Goal: Information Seeking & Learning: Learn about a topic

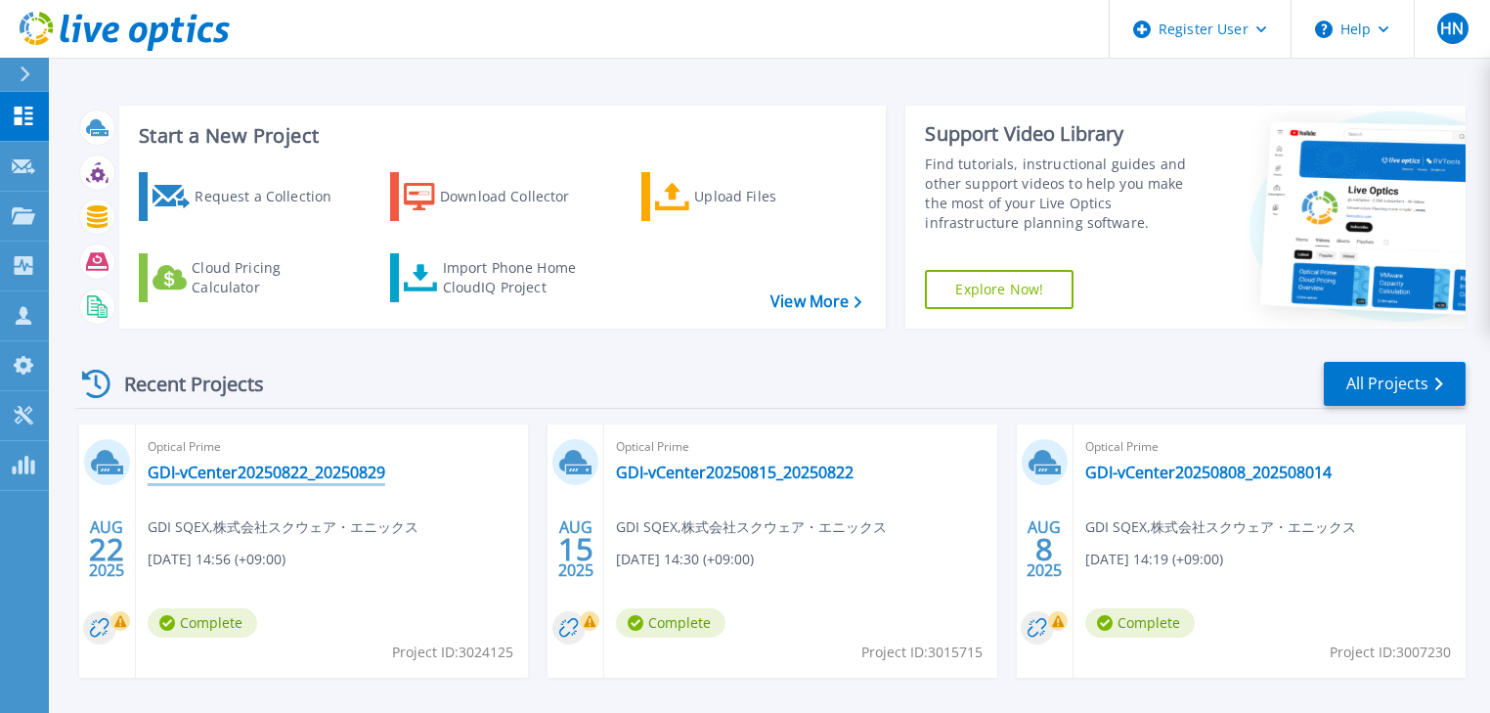
click at [305, 474] on link "GDI-vCenter20250822_20250829" at bounding box center [267, 472] width 238 height 20
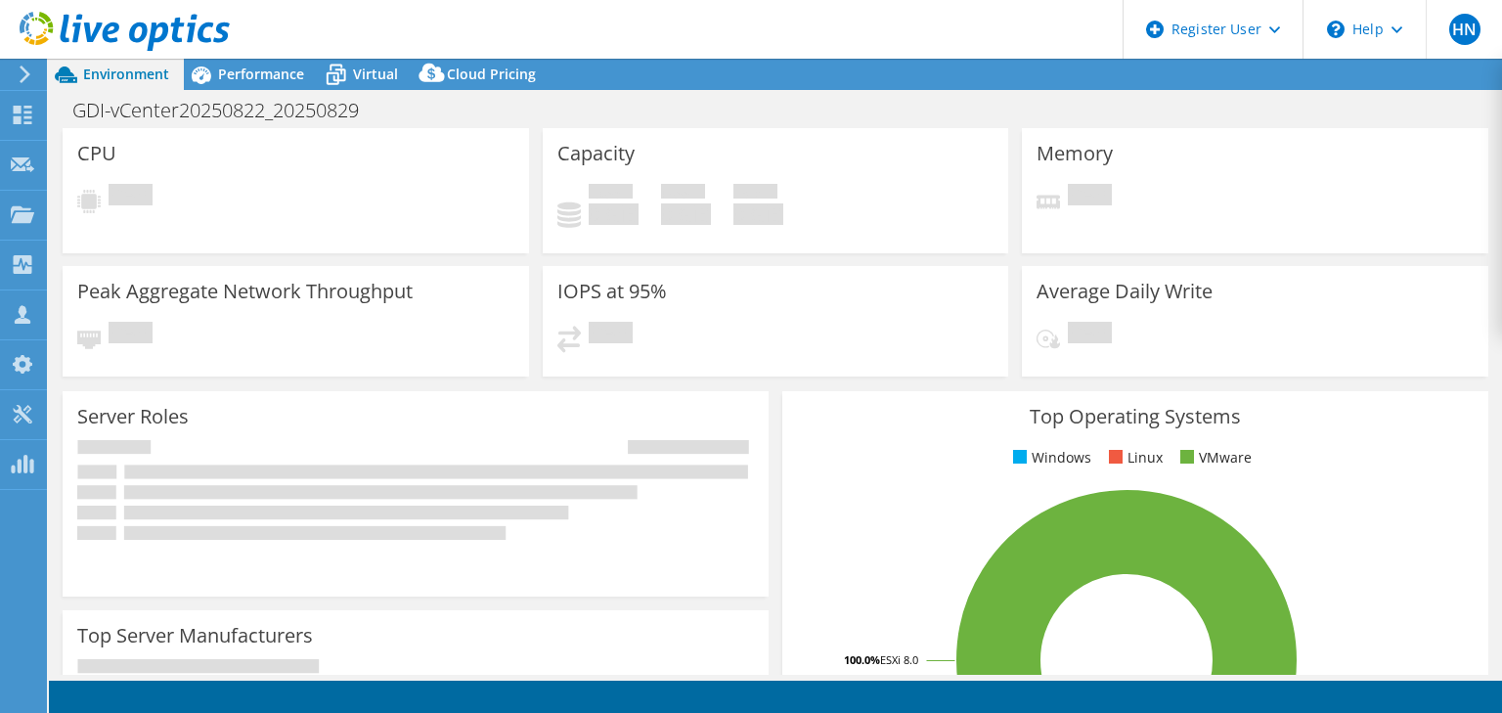
select select "USD"
select select "[GEOGRAPHIC_DATA]"
select select "JPY"
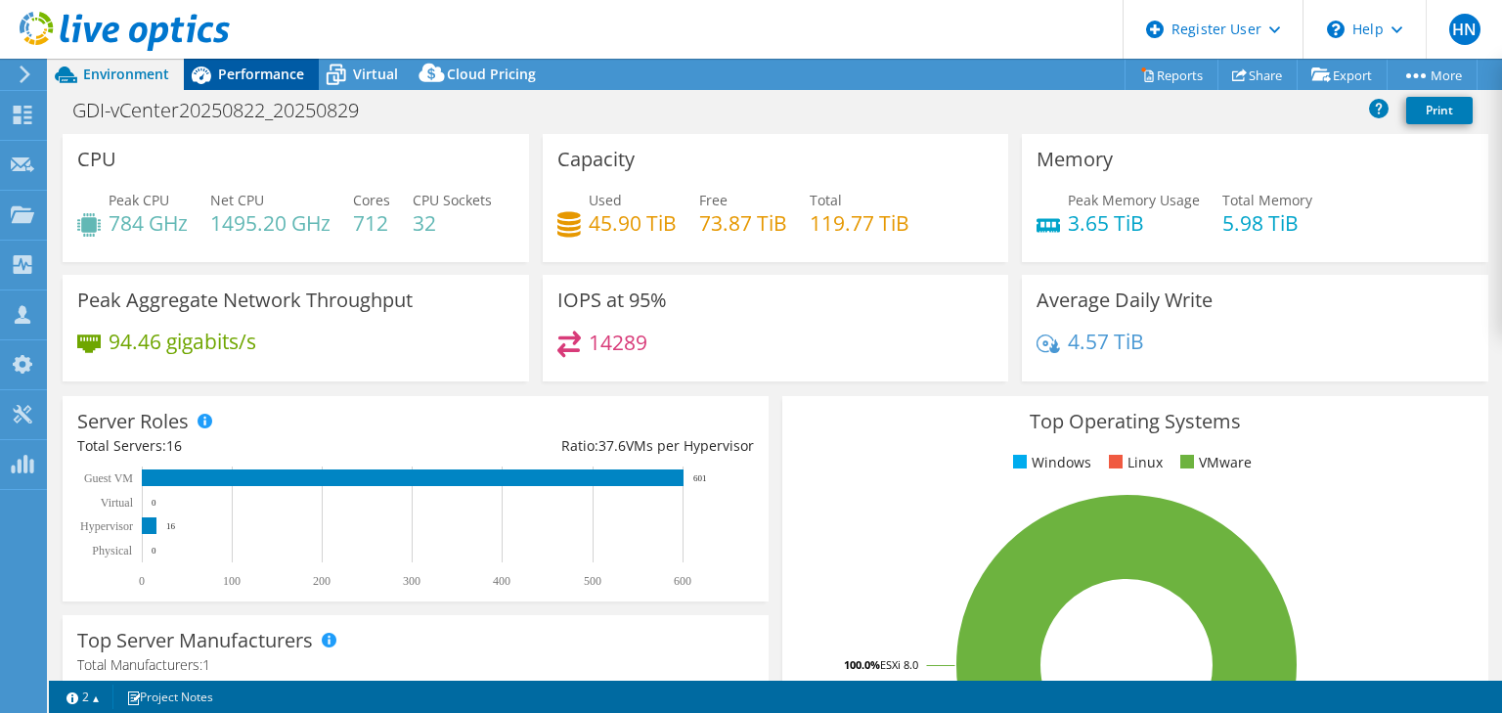
click at [208, 72] on icon at bounding box center [202, 75] width 20 height 18
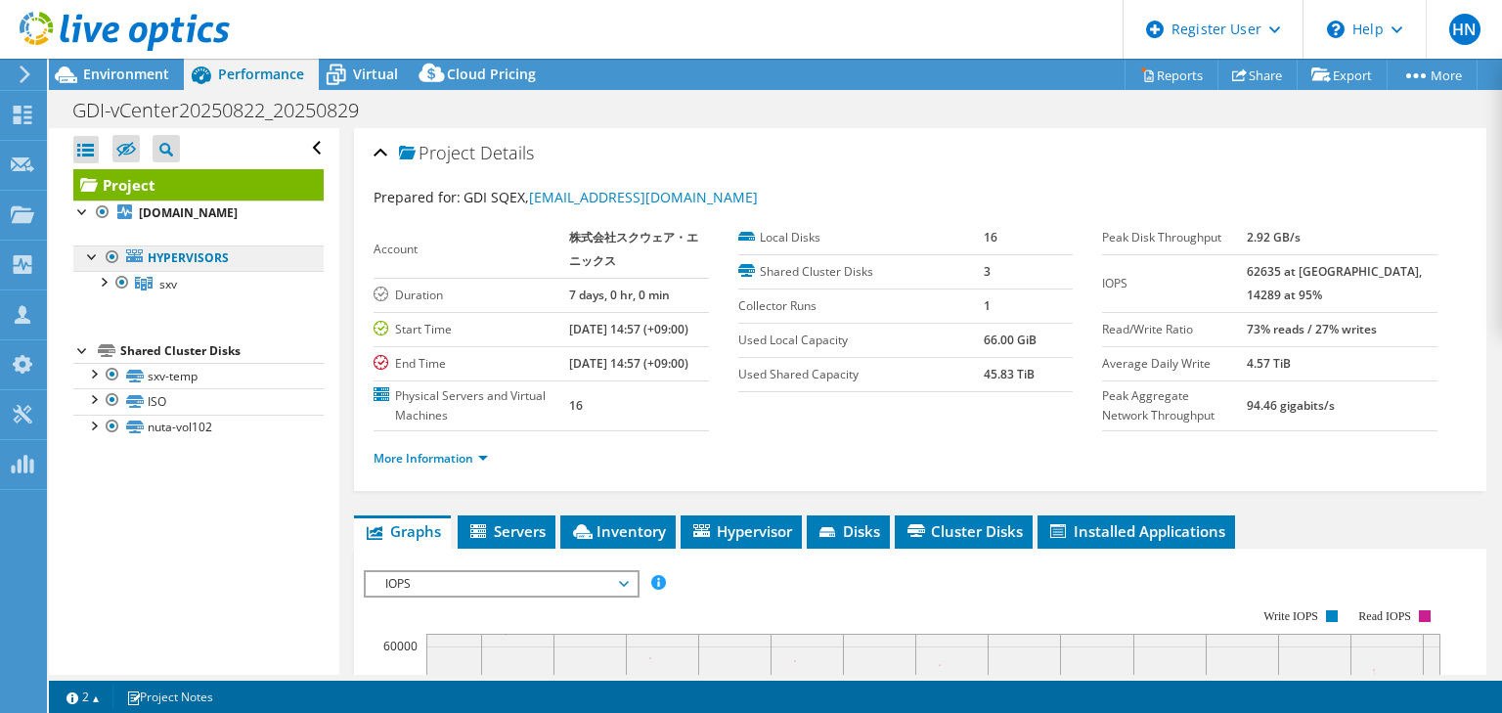
click at [153, 271] on link "Hypervisors" at bounding box center [198, 257] width 250 height 25
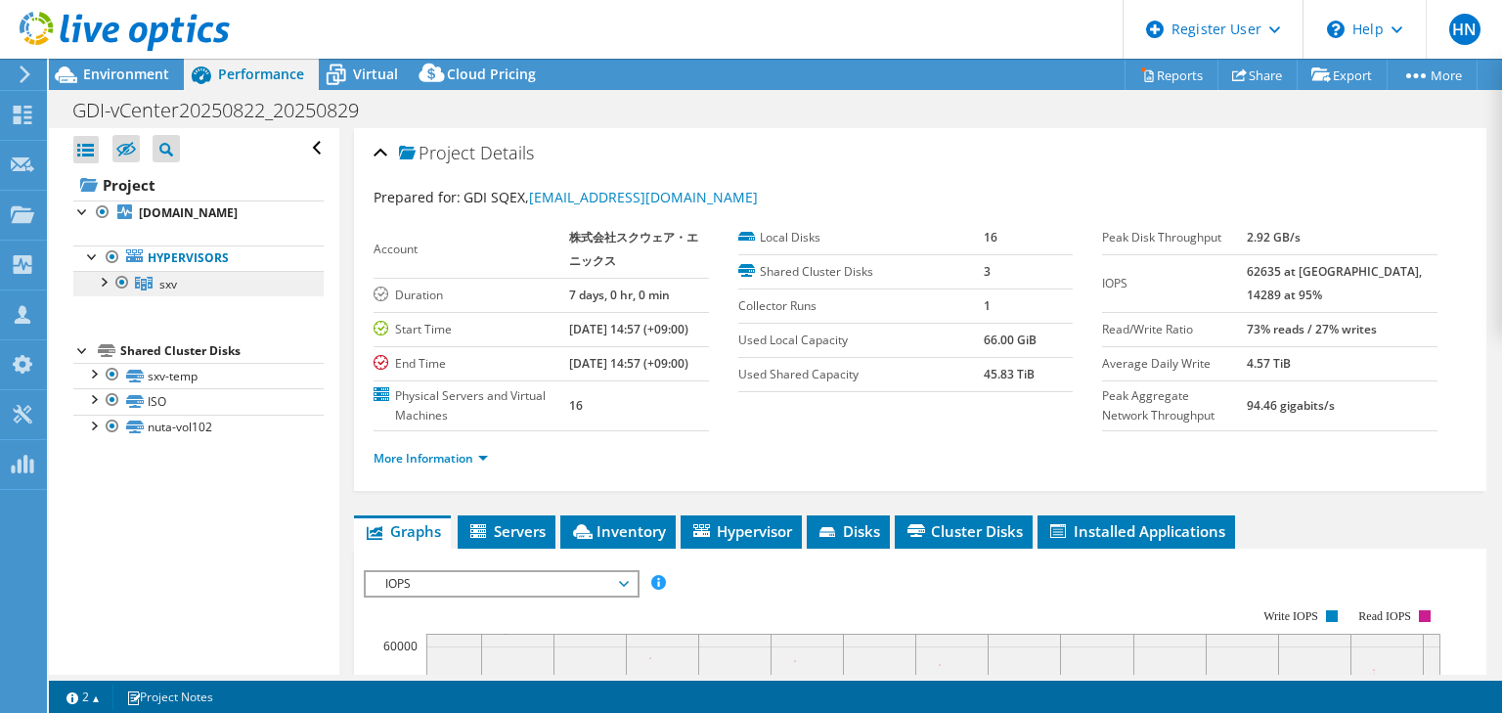
click at [163, 292] on span "sxv" at bounding box center [168, 284] width 18 height 17
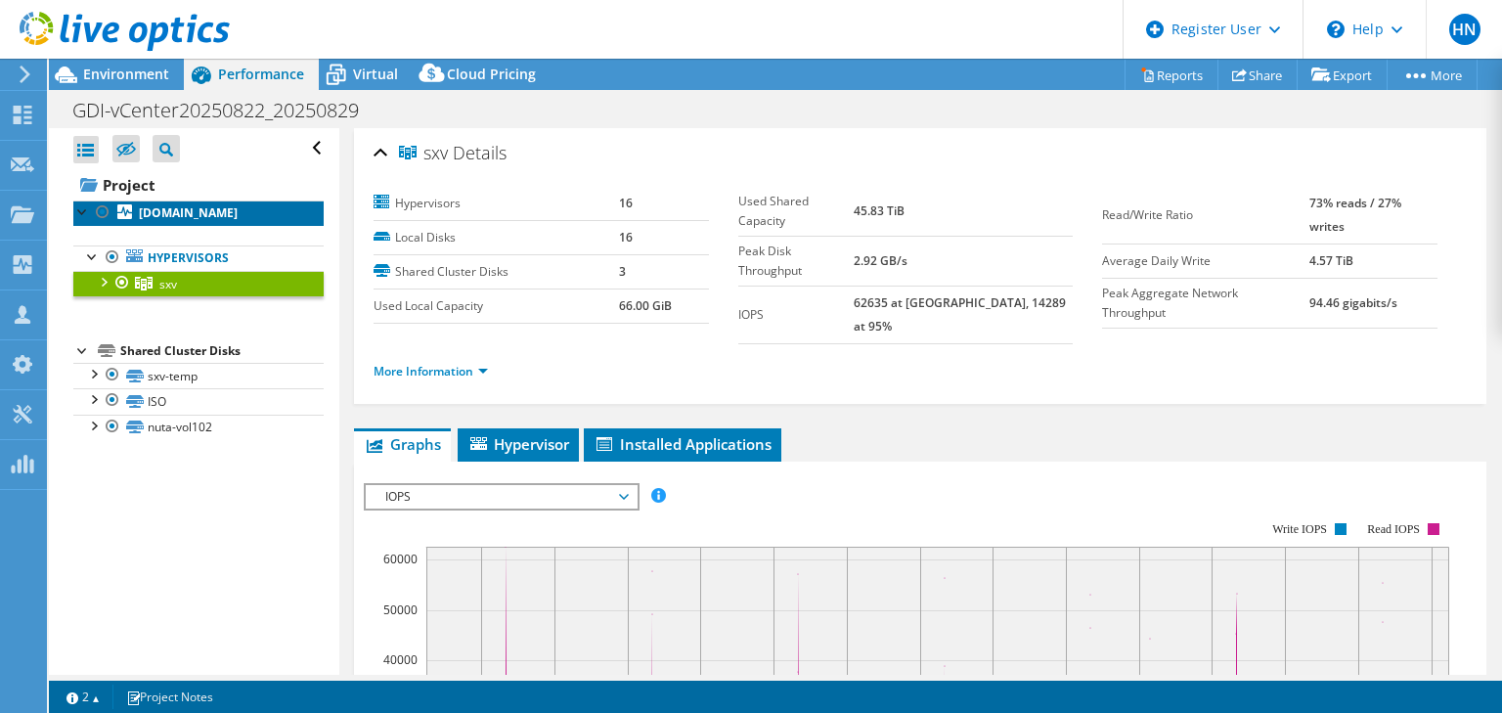
click at [153, 214] on b "[DOMAIN_NAME]" at bounding box center [188, 212] width 99 height 17
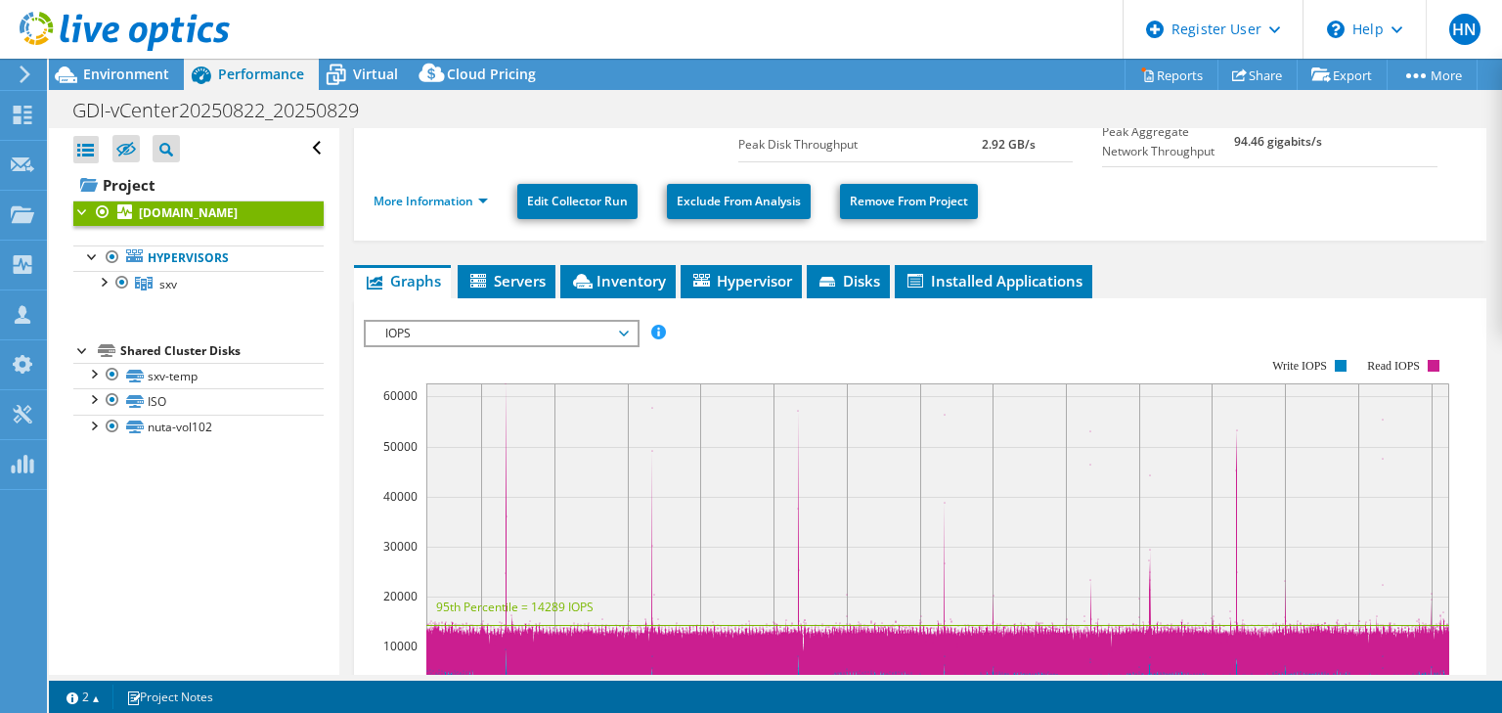
scroll to position [78, 0]
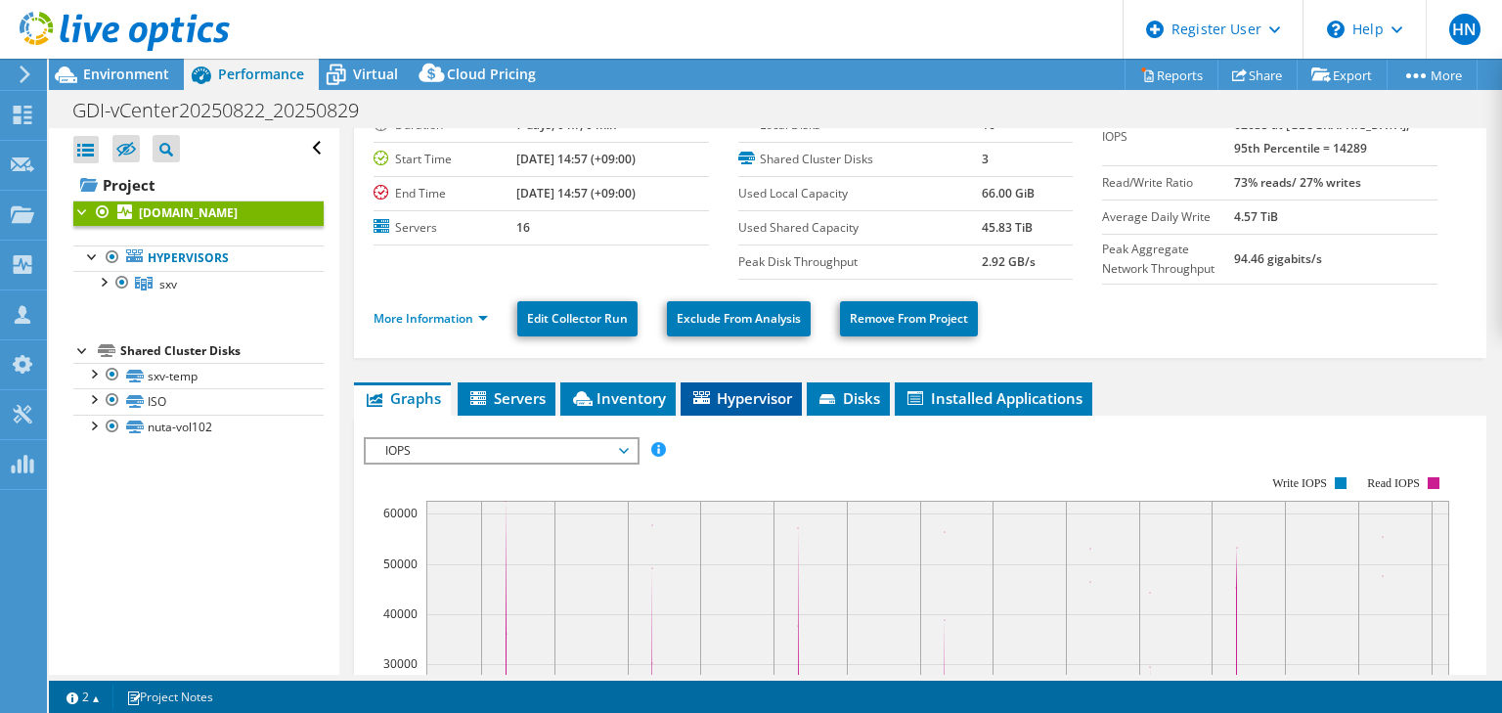
click at [754, 391] on span "Hypervisor" at bounding box center [741, 398] width 102 height 20
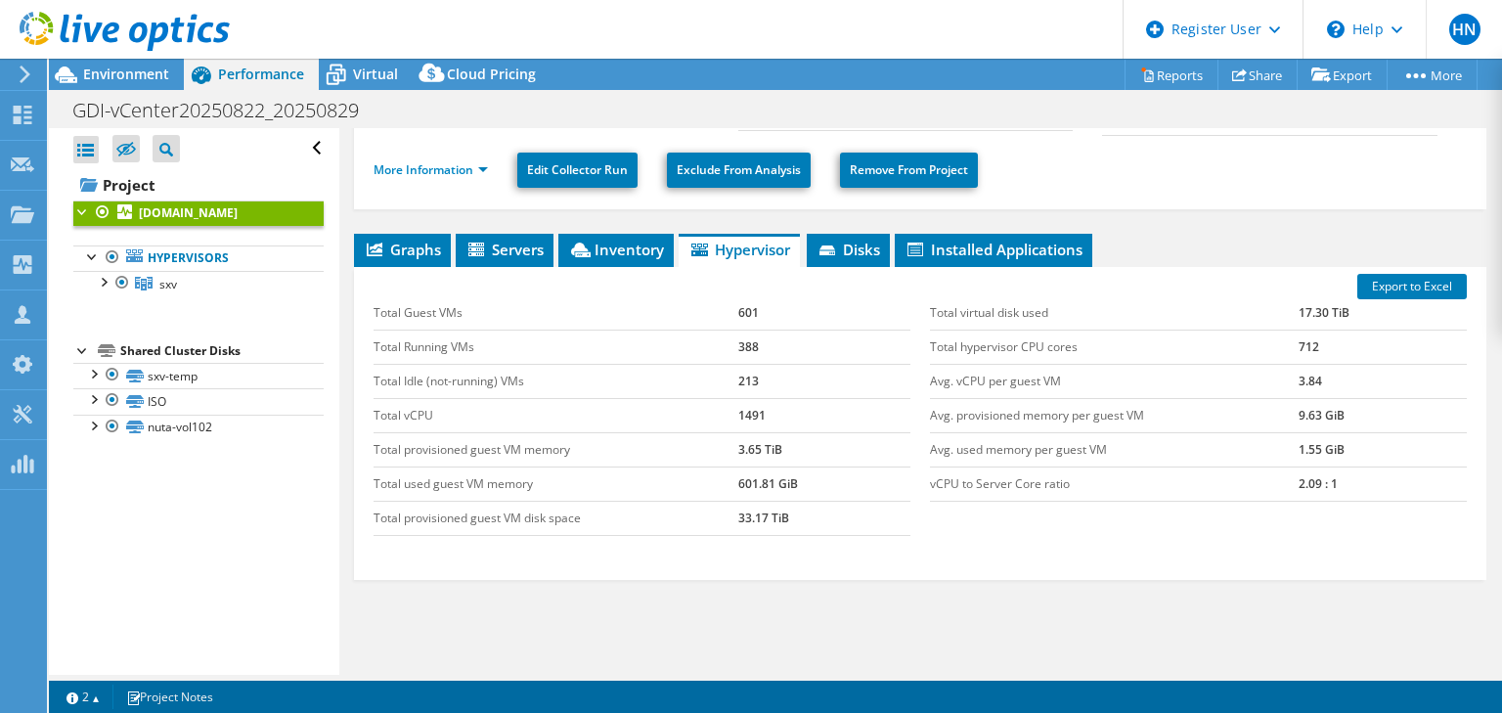
scroll to position [151, 0]
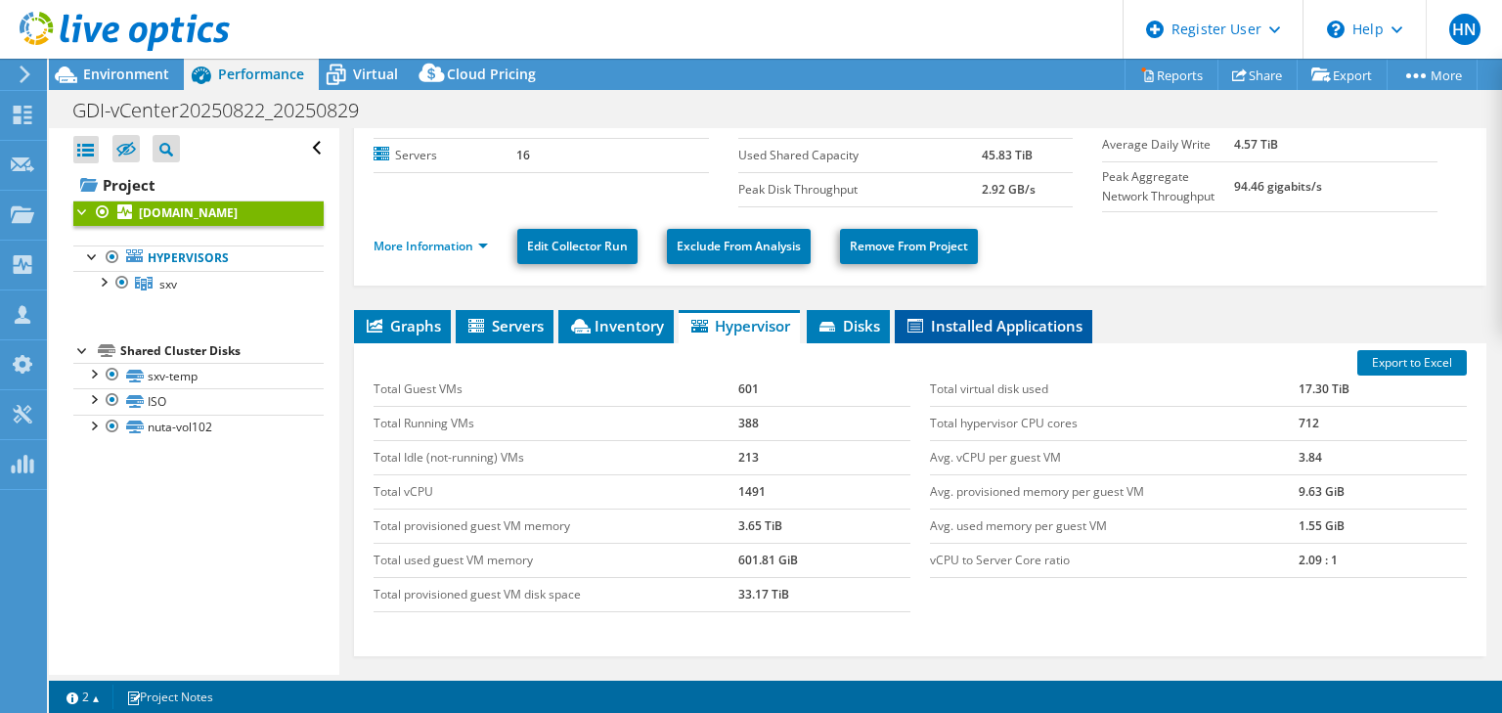
click at [943, 316] on span "Installed Applications" at bounding box center [993, 326] width 178 height 20
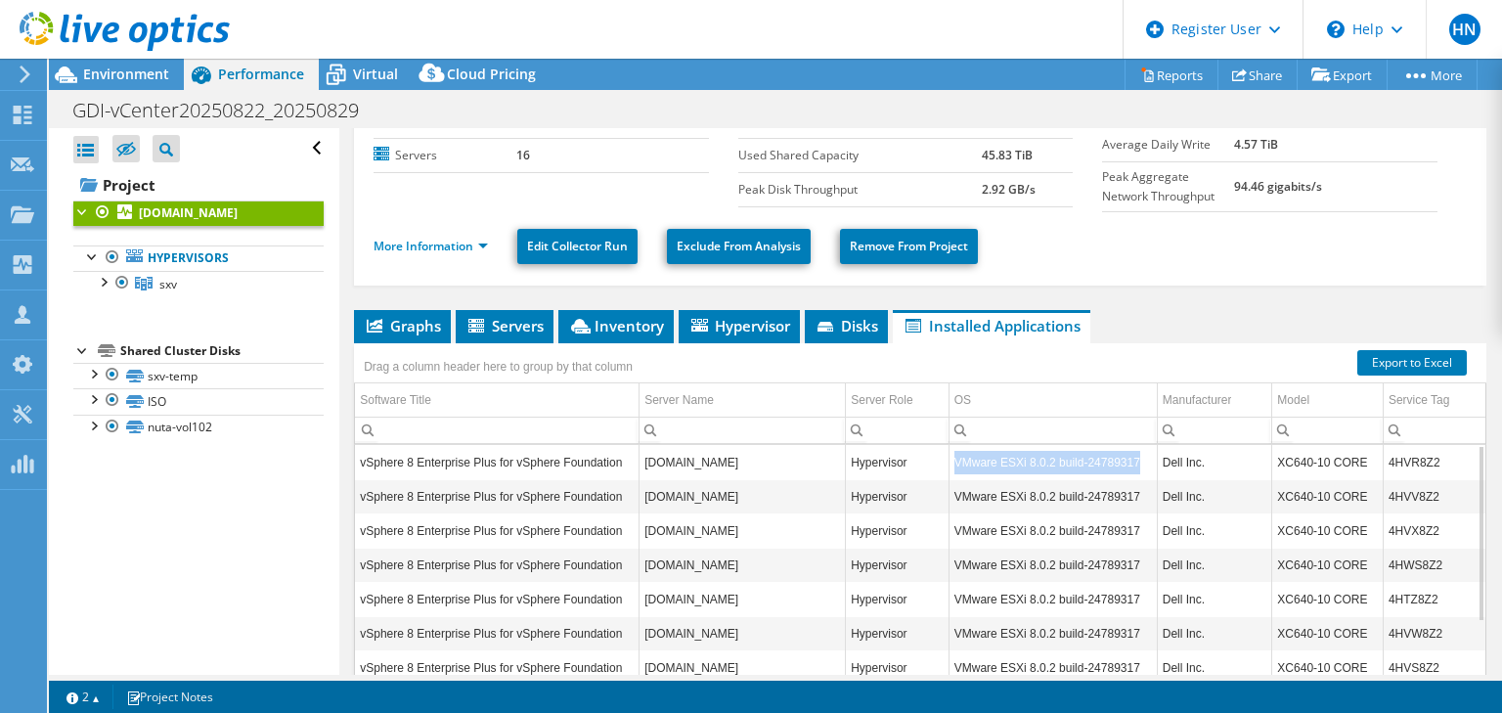
drag, startPoint x: 1140, startPoint y: 458, endPoint x: 952, endPoint y: 462, distance: 187.8
click at [952, 462] on td "VMware ESXi 8.0.2 build-24789317" at bounding box center [1052, 462] width 208 height 34
copy td "VMware ESXi 8.0.2 build-24789317"
